Goal: Task Accomplishment & Management: Manage account settings

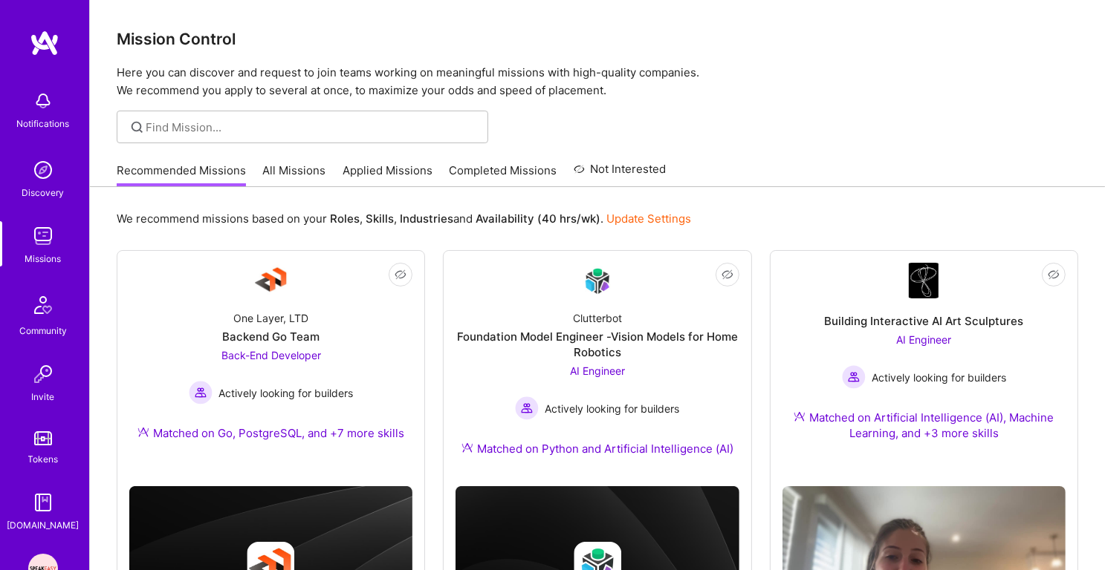
click at [396, 165] on link "Applied Missions" at bounding box center [387, 175] width 90 height 25
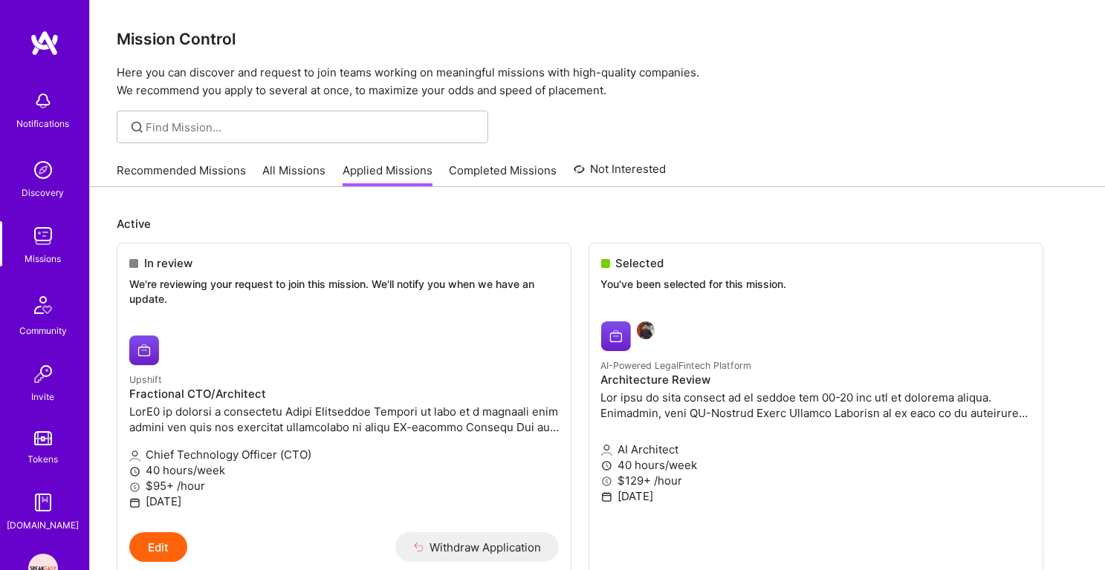
click at [28, 178] on link "Discovery" at bounding box center [43, 177] width 92 height 45
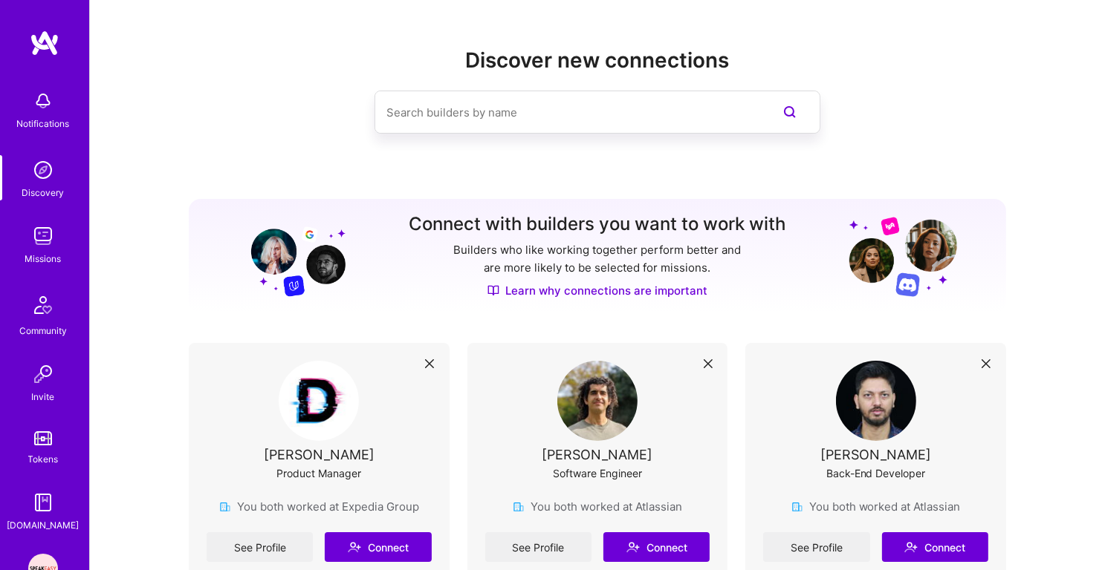
scroll to position [46, 0]
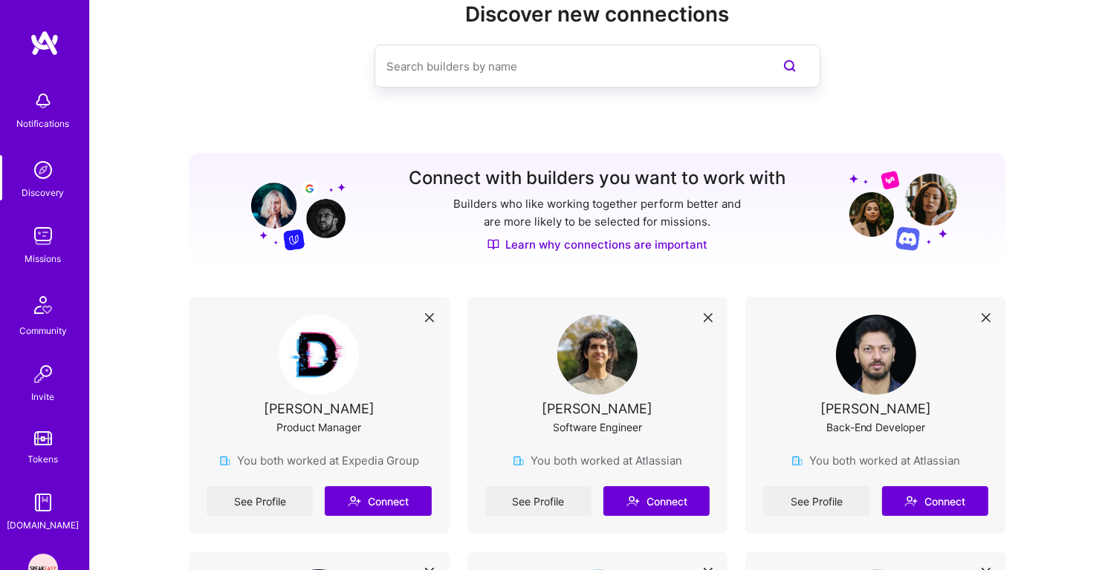
click at [56, 225] on img at bounding box center [43, 236] width 30 height 30
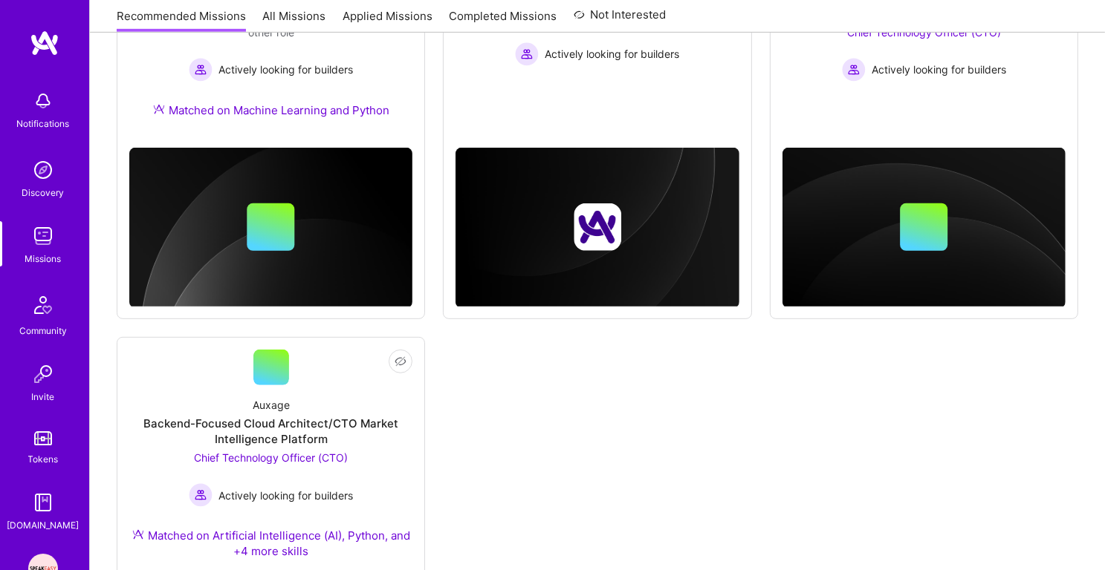
scroll to position [766, 0]
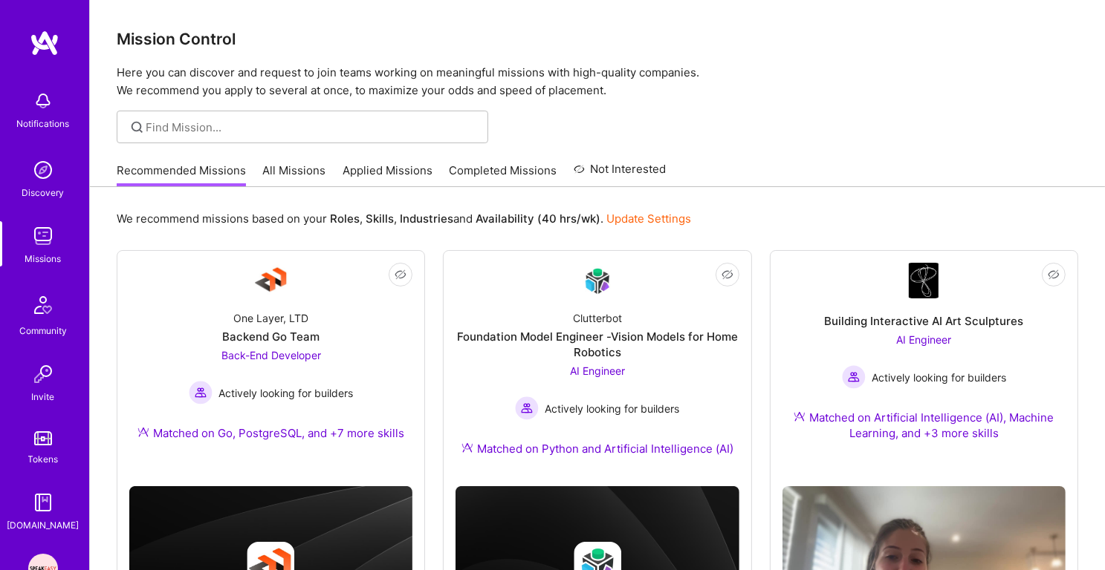
click at [367, 172] on link "Applied Missions" at bounding box center [387, 175] width 90 height 25
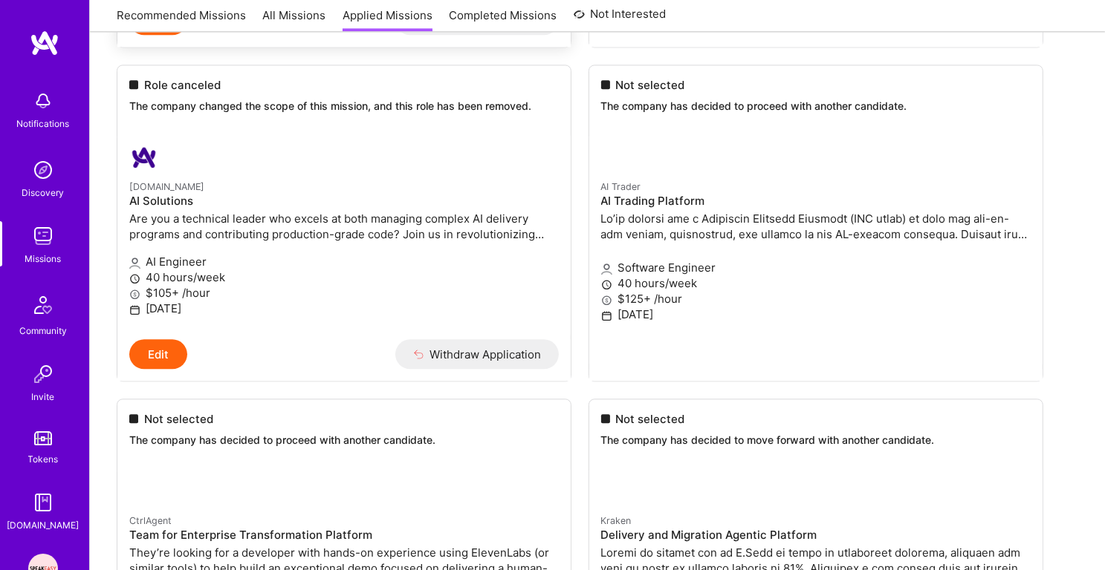
scroll to position [3502, 0]
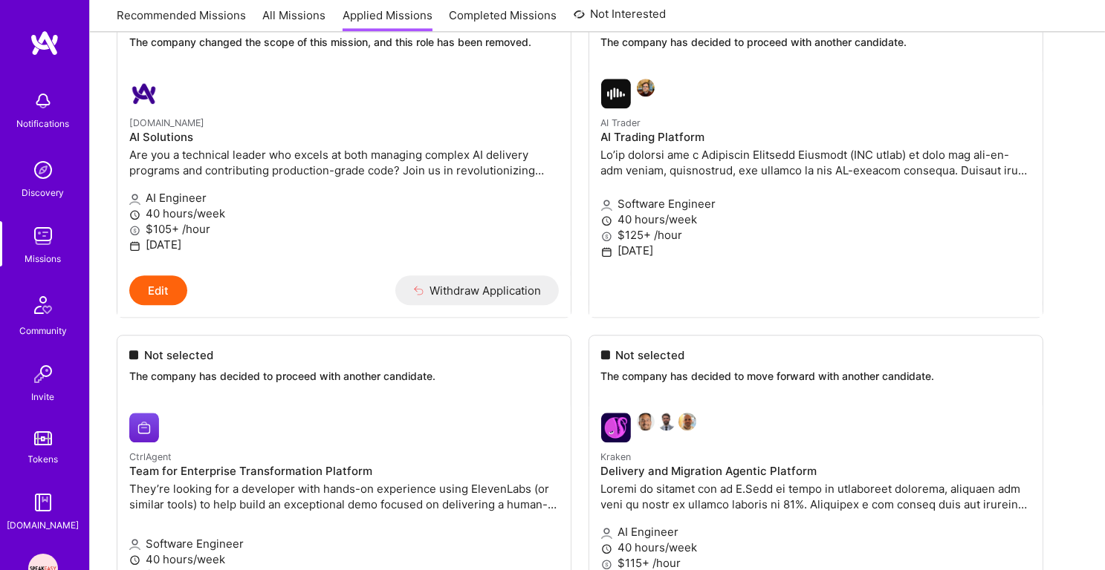
click at [46, 178] on img at bounding box center [43, 170] width 30 height 30
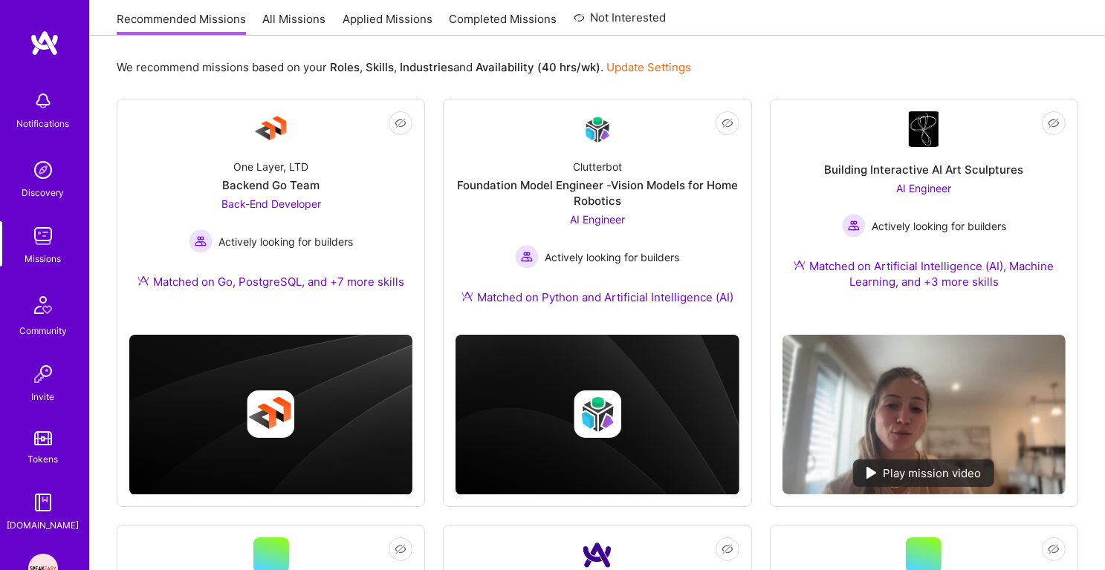
scroll to position [18, 0]
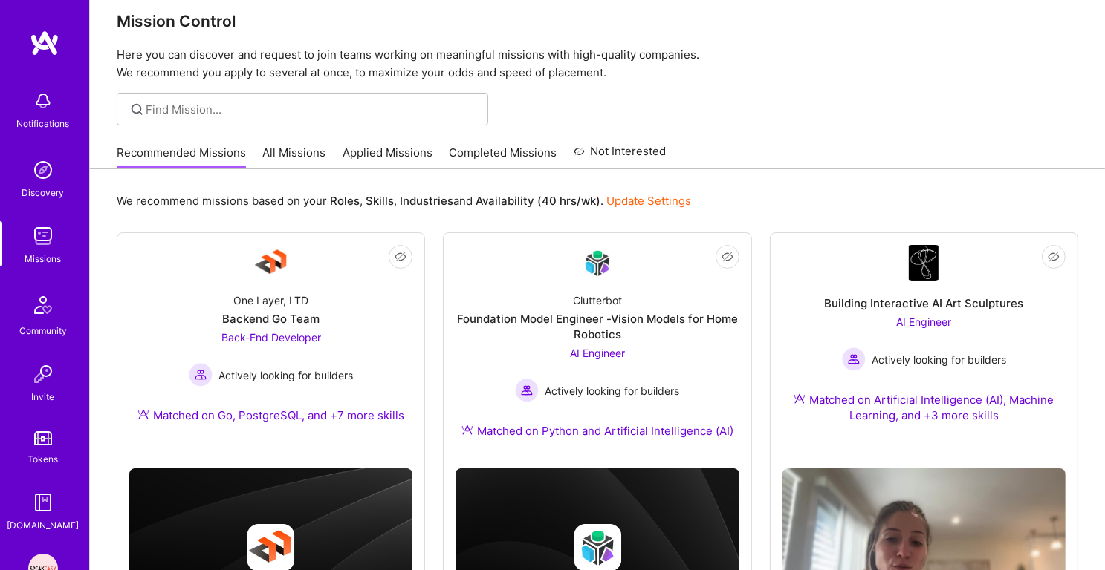
click at [371, 152] on link "Applied Missions" at bounding box center [387, 157] width 90 height 25
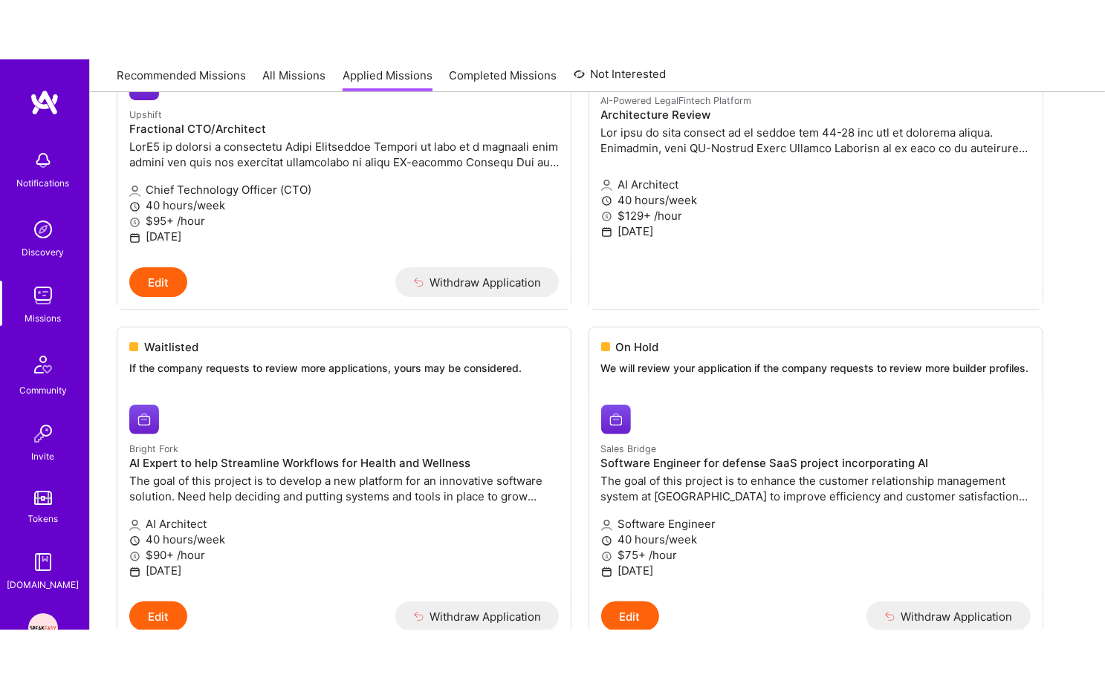
scroll to position [327, 0]
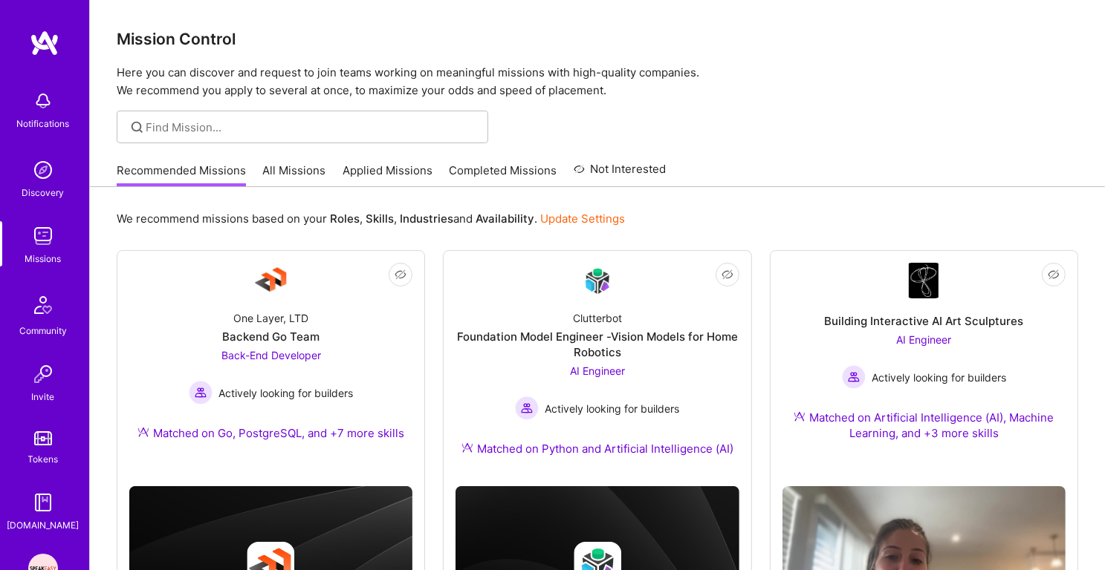
click at [409, 168] on link "Applied Missions" at bounding box center [387, 175] width 90 height 25
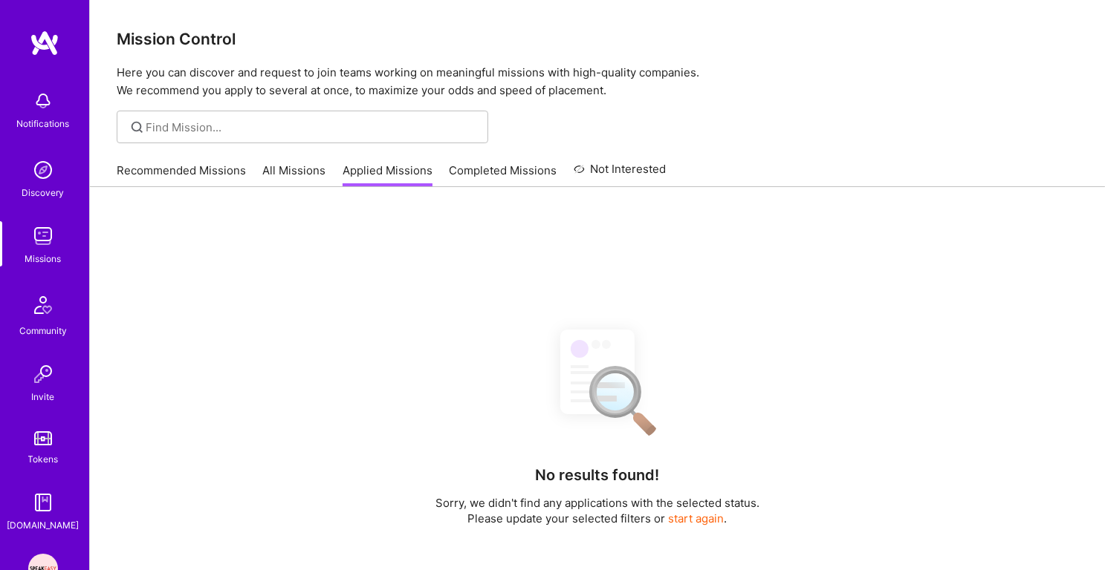
click at [243, 175] on link "Recommended Missions" at bounding box center [181, 175] width 129 height 25
